Goal: Task Accomplishment & Management: Manage account settings

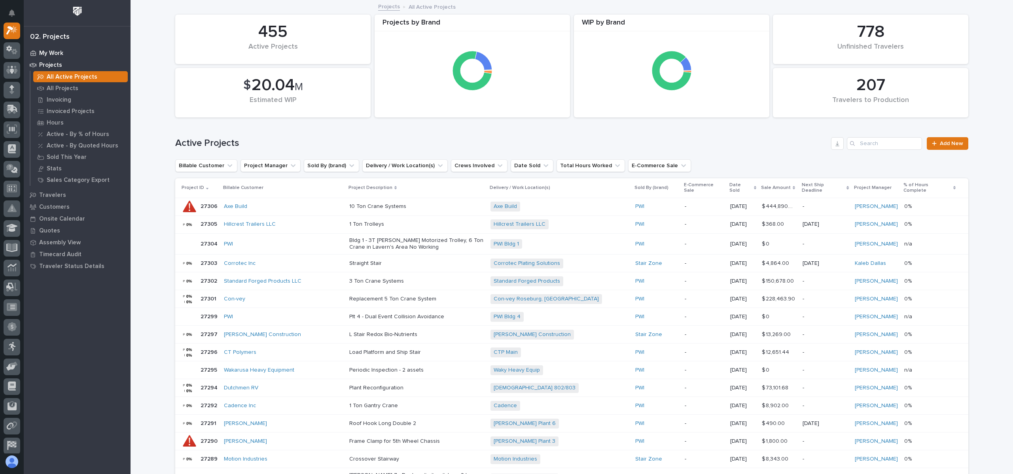
click at [57, 53] on p "My Work" at bounding box center [51, 53] width 24 height 7
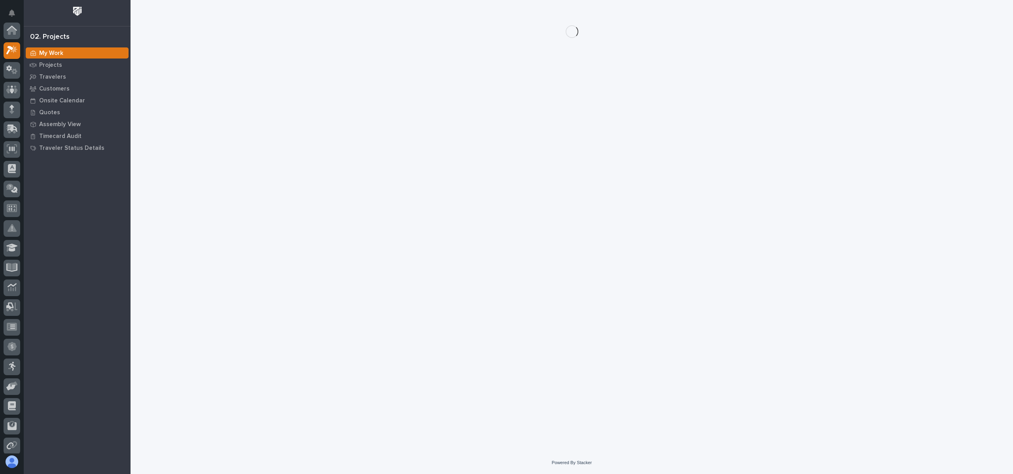
scroll to position [20, 0]
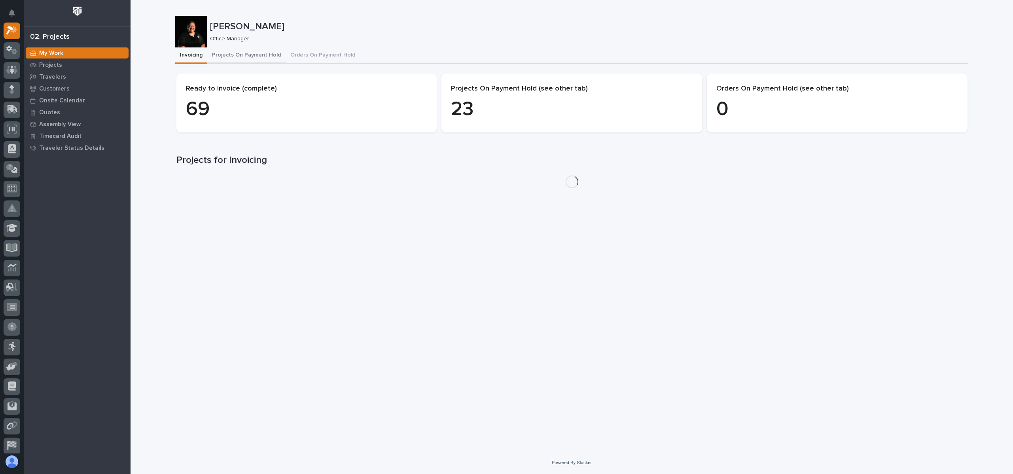
click at [249, 51] on button "Projects On Payment Hold" at bounding box center [246, 55] width 78 height 17
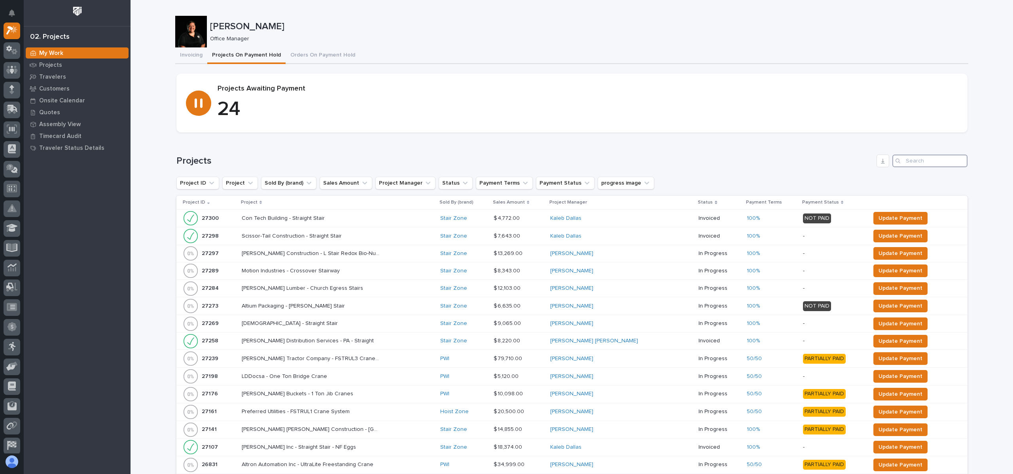
click at [918, 164] on input "Search" at bounding box center [930, 161] width 75 height 13
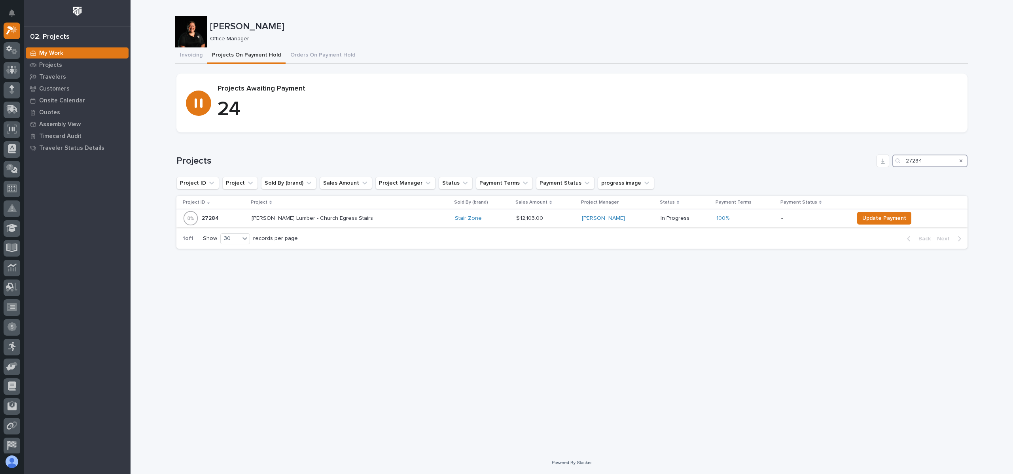
type input "27284"
click at [213, 218] on p "27284" at bounding box center [211, 218] width 19 height 8
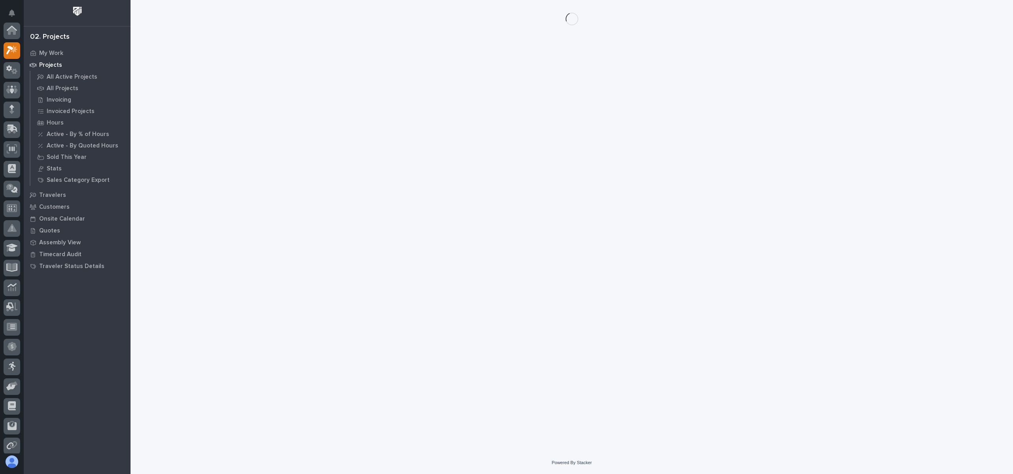
scroll to position [20, 0]
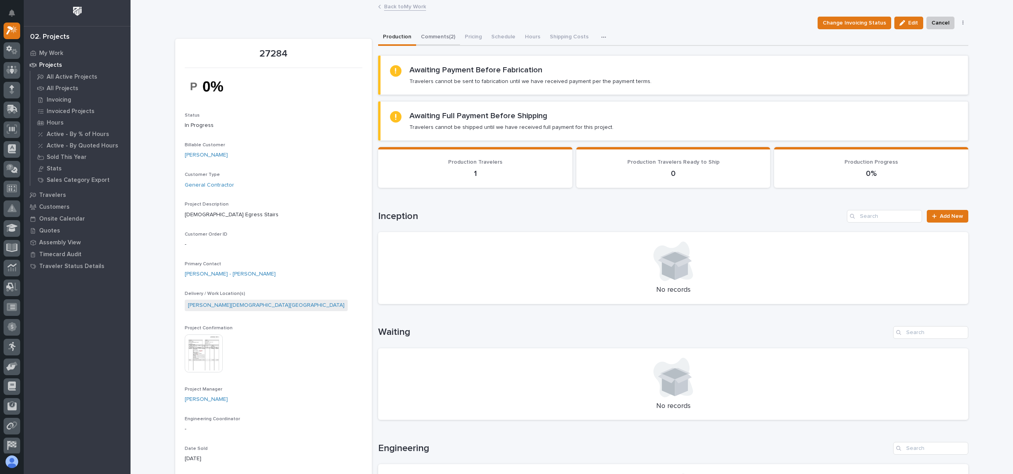
click at [440, 38] on button "Comments (2)" at bounding box center [438, 37] width 44 height 17
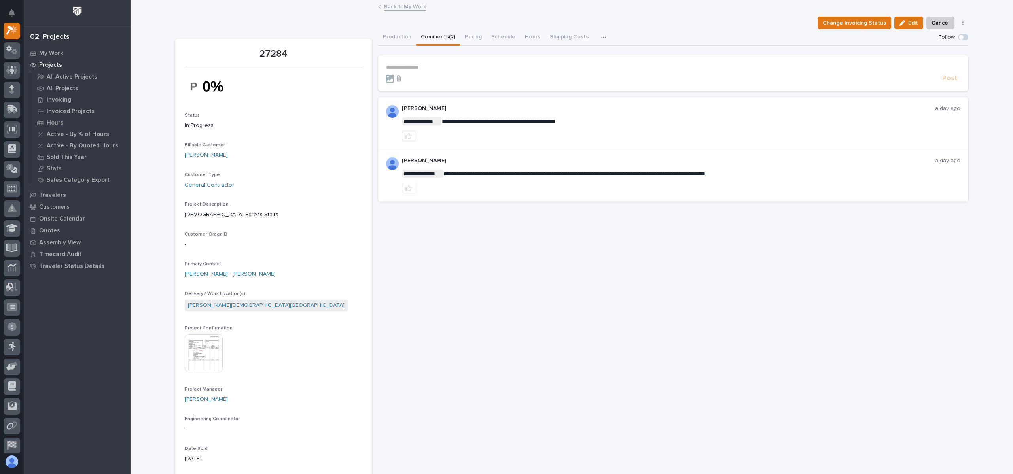
click at [404, 8] on link "Back to My Work" at bounding box center [405, 6] width 42 height 9
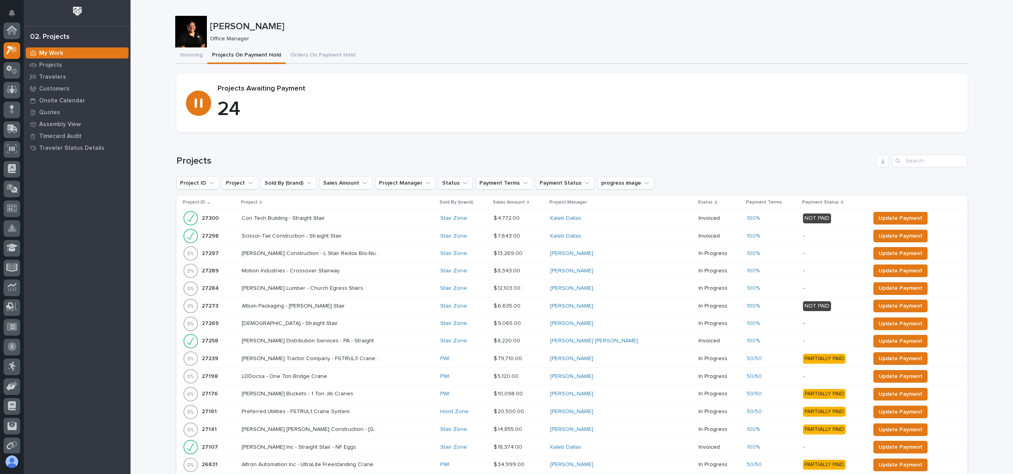
scroll to position [20, 0]
click at [879, 286] on span "Update Payment" at bounding box center [901, 288] width 44 height 9
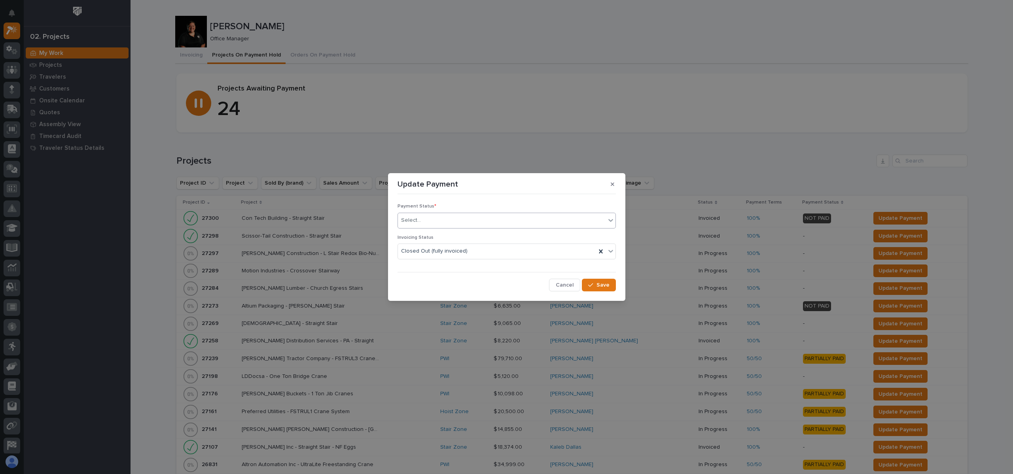
click at [448, 216] on div "Select..." at bounding box center [502, 220] width 208 height 13
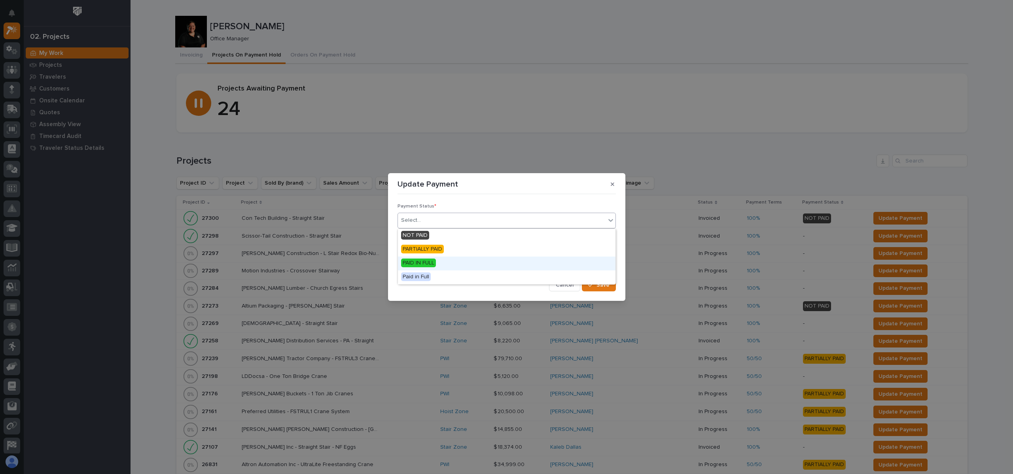
click at [434, 260] on span "PAID IN FULL" at bounding box center [418, 263] width 35 height 9
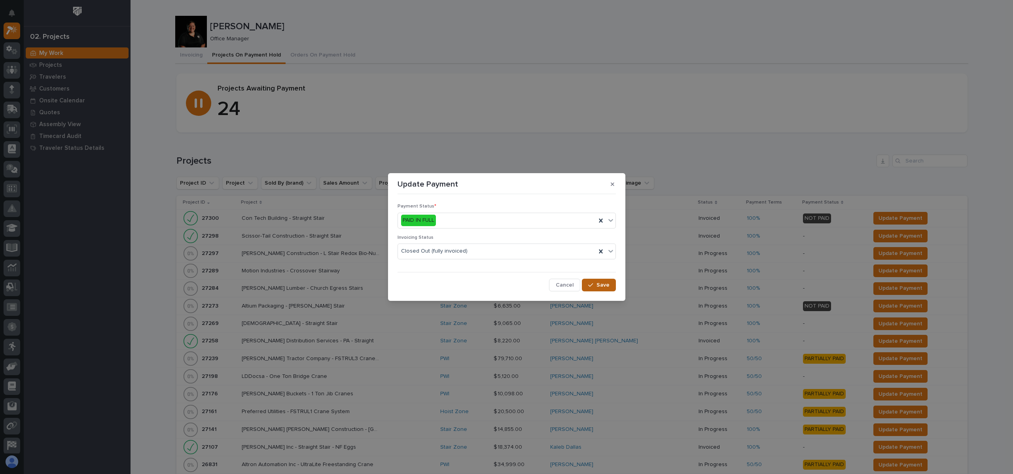
click at [609, 285] on span "Save" at bounding box center [603, 285] width 13 height 7
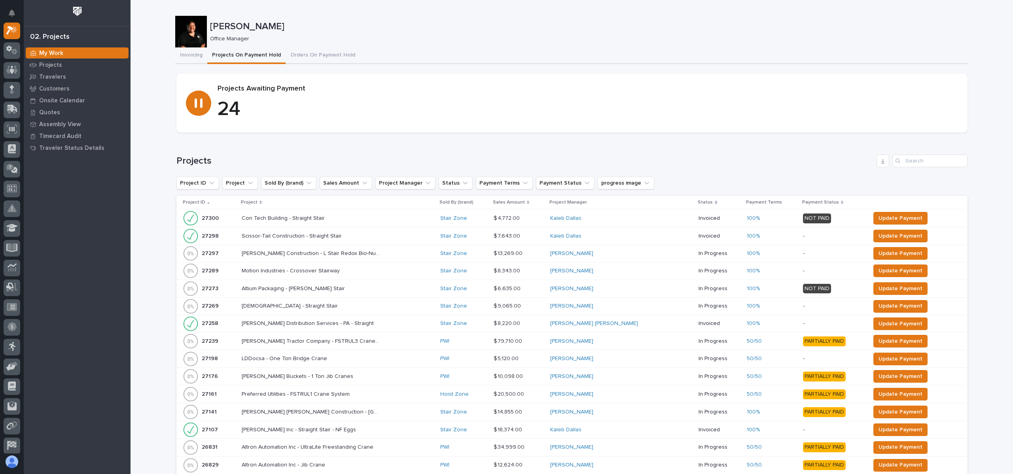
click at [495, 25] on p "[PERSON_NAME]" at bounding box center [587, 26] width 755 height 11
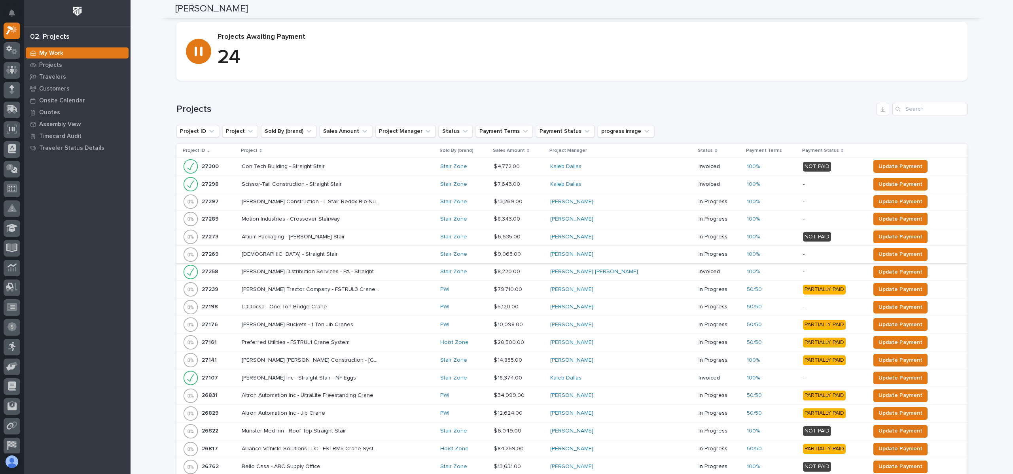
scroll to position [0, 0]
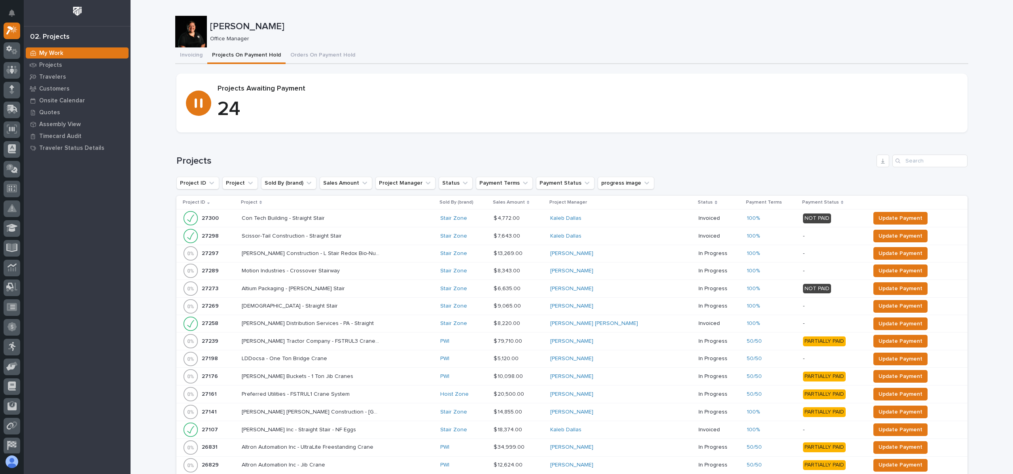
click at [426, 157] on h1 "Projects" at bounding box center [524, 160] width 697 height 11
